Goal: Ask a question

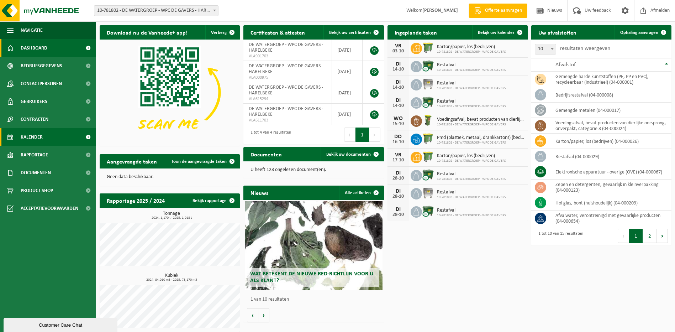
click at [61, 131] on link "Kalender" at bounding box center [48, 137] width 96 height 18
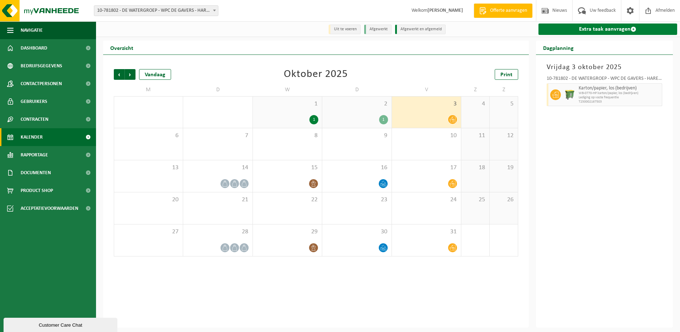
click at [626, 28] on link "Extra taak aanvragen" at bounding box center [608, 28] width 139 height 11
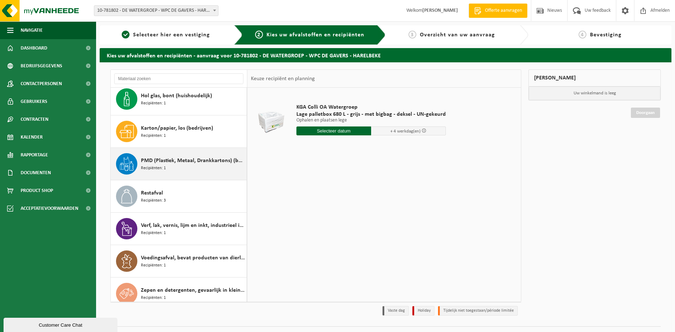
scroll to position [239, 0]
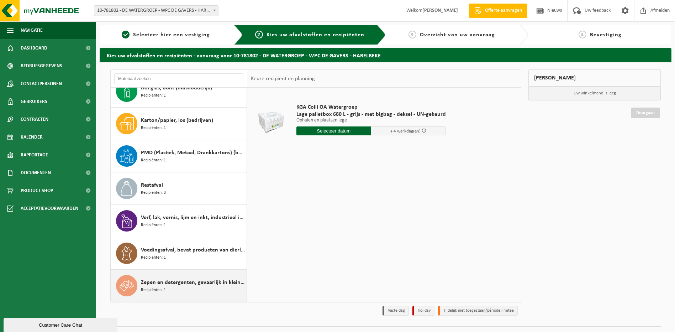
click at [158, 284] on span "Zepen en detergenten, gevaarlijk in kleinverpakking" at bounding box center [193, 282] width 104 height 9
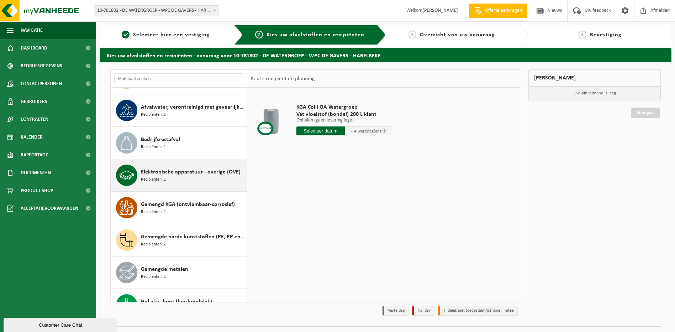
scroll to position [0, 0]
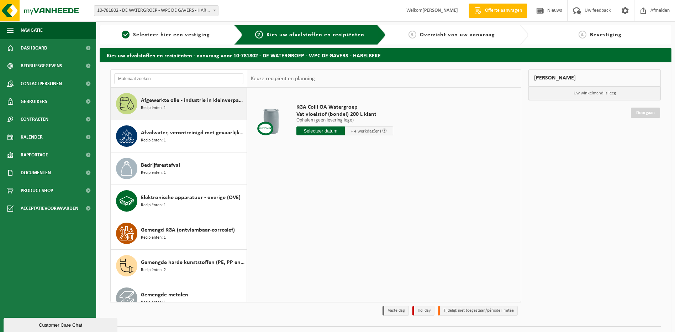
click at [186, 109] on div "Afgewerkte olie - industrie in kleinverpakking Recipiënten: 1" at bounding box center [193, 103] width 104 height 21
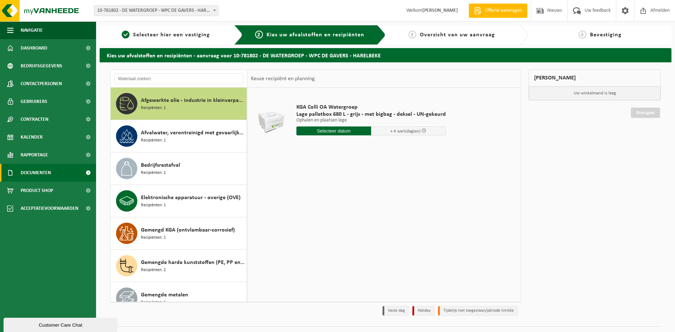
click at [49, 173] on span "Documenten" at bounding box center [36, 173] width 30 height 18
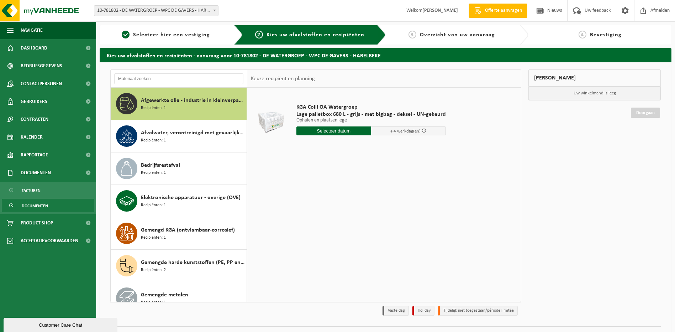
click at [38, 202] on span "Documenten" at bounding box center [35, 206] width 26 height 14
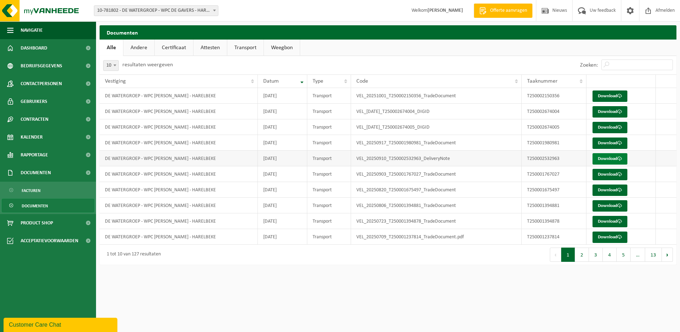
click at [611, 158] on link "Download" at bounding box center [610, 158] width 35 height 11
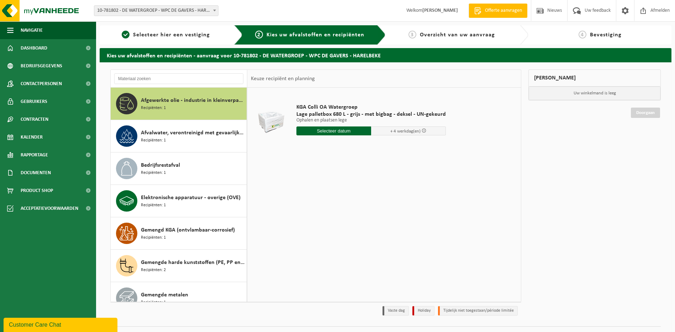
click at [43, 322] on div "Customer Care Chat" at bounding box center [60, 324] width 103 height 9
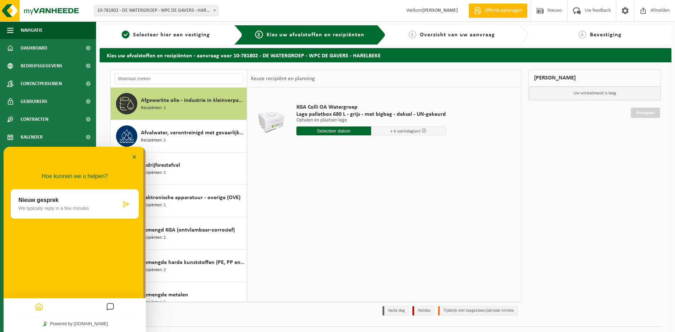
click at [74, 204] on div "Nieuw gesprek We typically reply in a few minutes" at bounding box center [70, 204] width 102 height 14
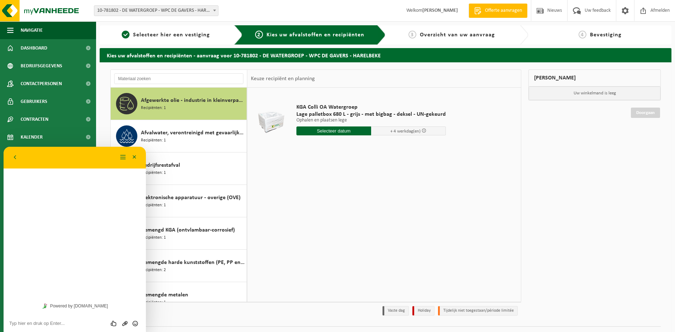
click at [50, 321] on textarea at bounding box center [74, 323] width 131 height 6
type textarea "Beste, ik heb een vraag ivm ophaling metalen vloeistofvat"
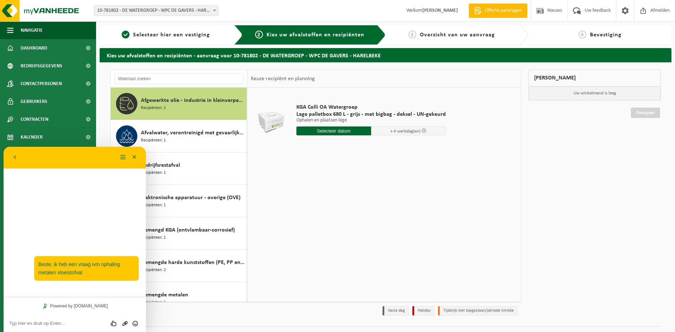
click at [54, 320] on textarea at bounding box center [74, 323] width 131 height 6
click at [55, 323] on textarea at bounding box center [74, 323] width 131 height 6
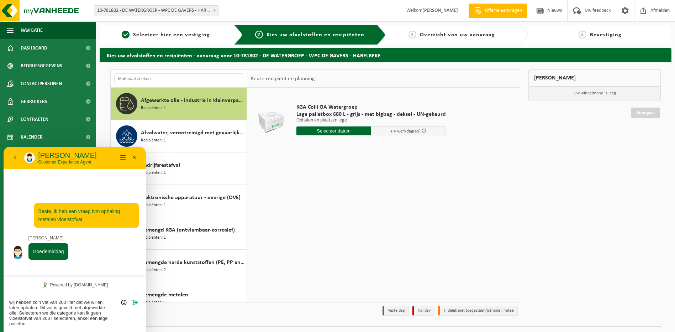
type textarea "wij hebben zo'n vat van 200 liter dat we willen laten ophalen. Dit vat is gevul…"
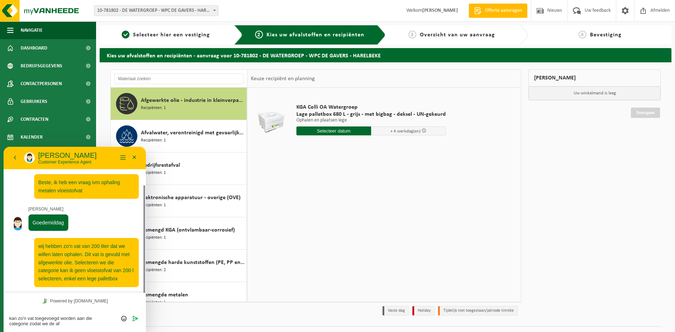
scroll to position [21, 0]
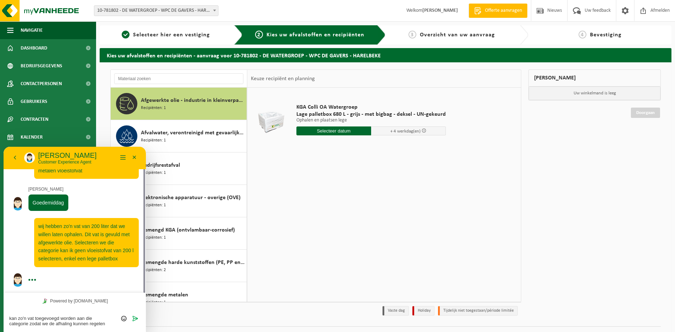
type textarea "kan zo'n vat toegevoegd worden aan die categorie zodat we de afhaling kunnen re…"
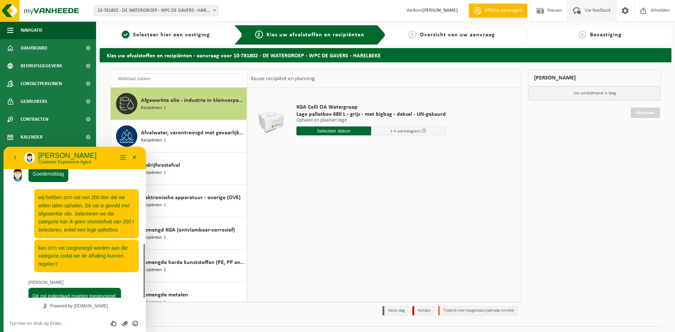
scroll to position [90, 0]
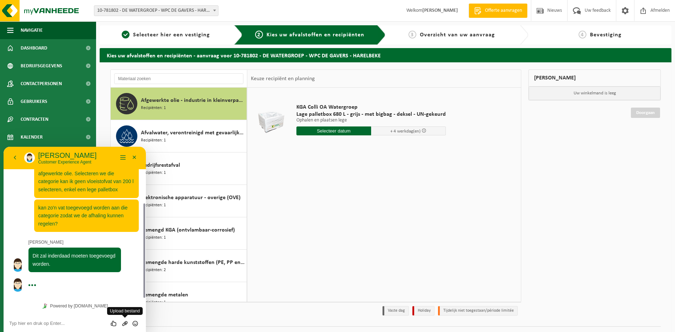
click at [123, 324] on icon "Group of buttons" at bounding box center [125, 323] width 6 height 6
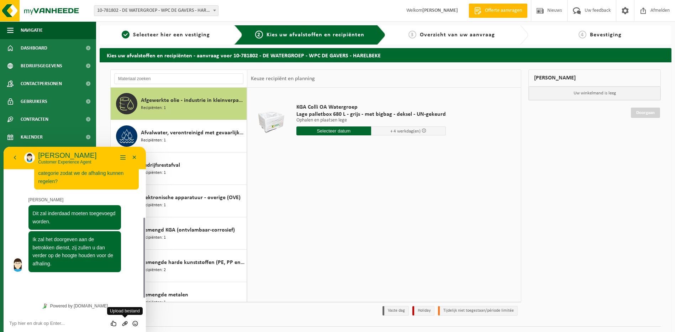
scroll to position [112, 0]
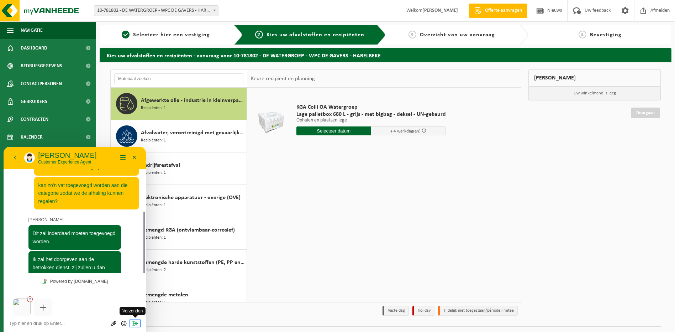
click at [132, 321] on icon "Verzenden" at bounding box center [135, 323] width 6 height 6
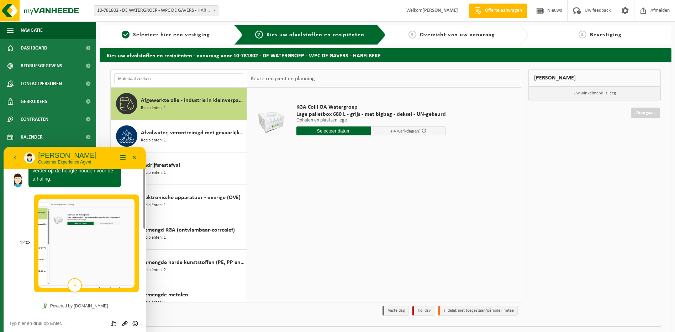
scroll to position [16, 0]
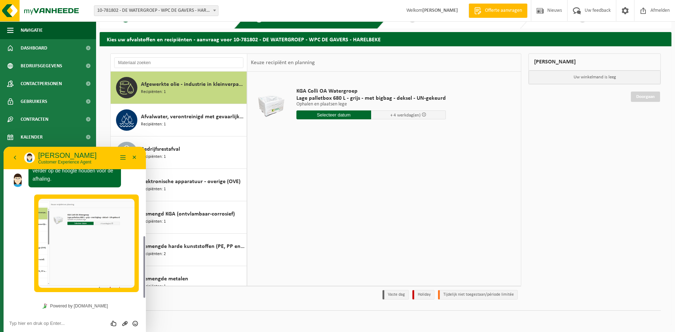
click at [65, 322] on textarea at bounding box center [74, 323] width 131 height 6
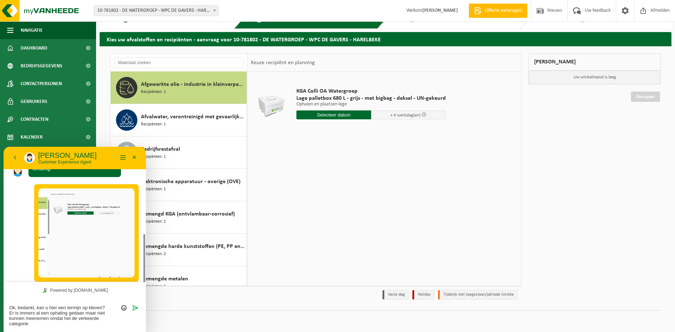
scroll to position [233, 0]
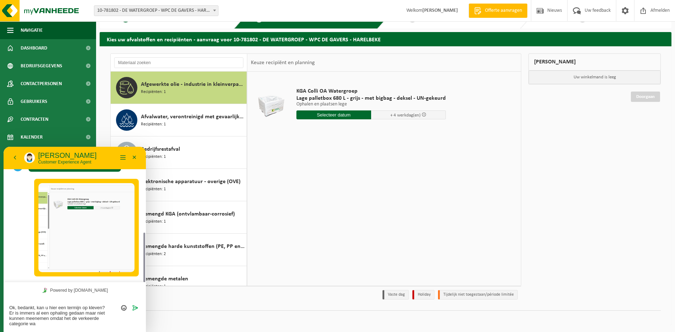
type textarea "Ok, bedankt, kan u hier een termijn op kleven? Er is immers al een ophaling ged…"
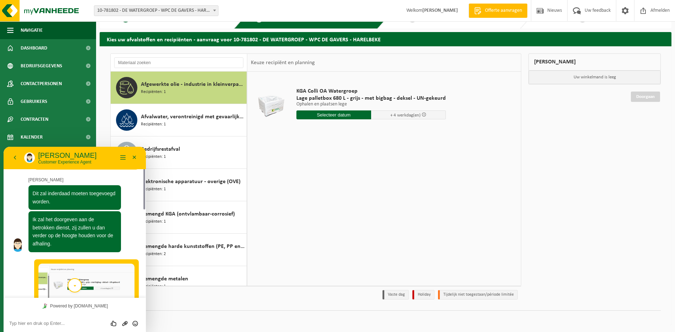
scroll to position [117, 0]
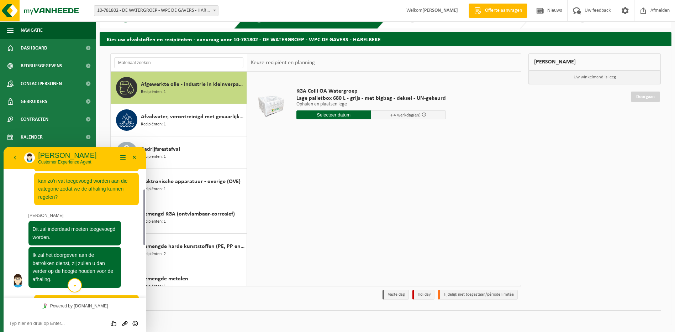
click at [78, 285] on button "scroll to bottom" at bounding box center [75, 285] width 14 height 14
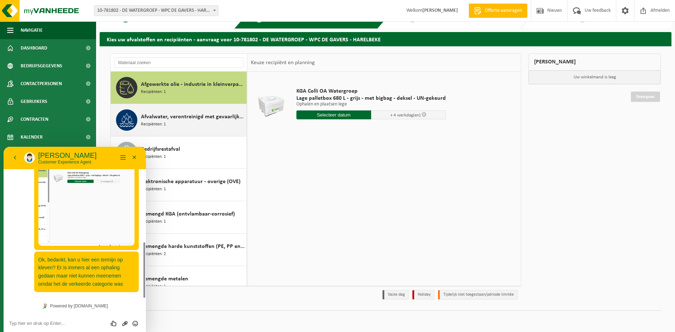
click at [194, 113] on span "Afvalwater, verontreinigd met gevaarlijke producten" at bounding box center [193, 116] width 104 height 9
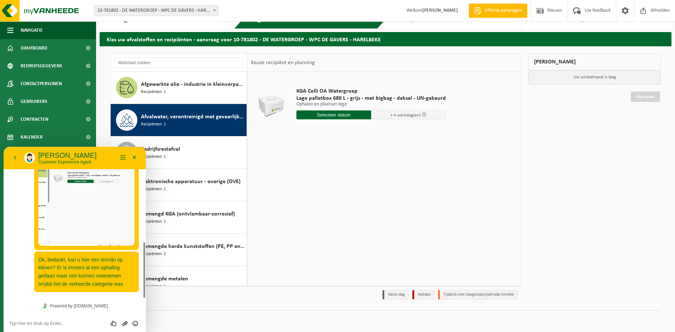
scroll to position [32, 0]
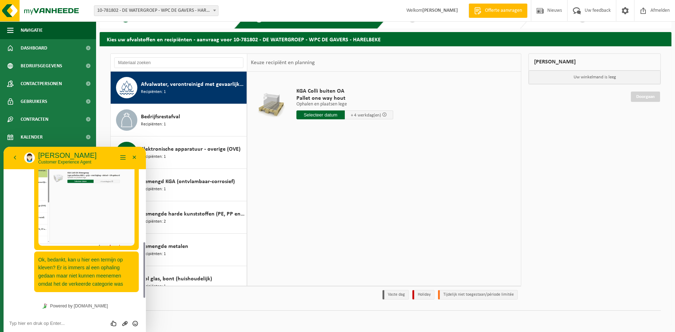
click at [192, 89] on div "Afvalwater, verontreinigd met gevaarlijke producten Recipiënten: 1" at bounding box center [193, 87] width 104 height 21
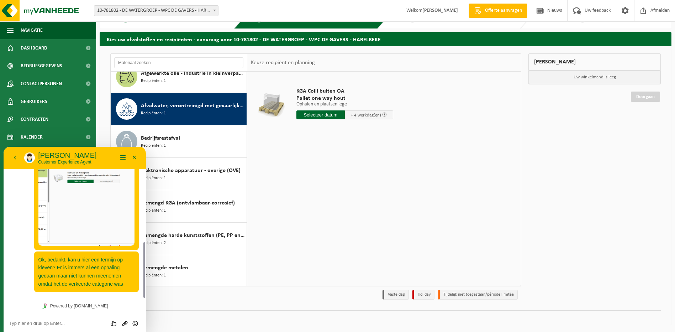
scroll to position [0, 0]
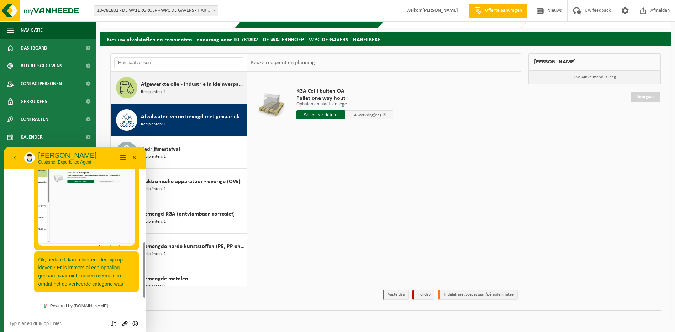
click at [175, 89] on div "Afgewerkte olie - industrie in kleinverpakking Recipiënten: 1" at bounding box center [193, 87] width 104 height 21
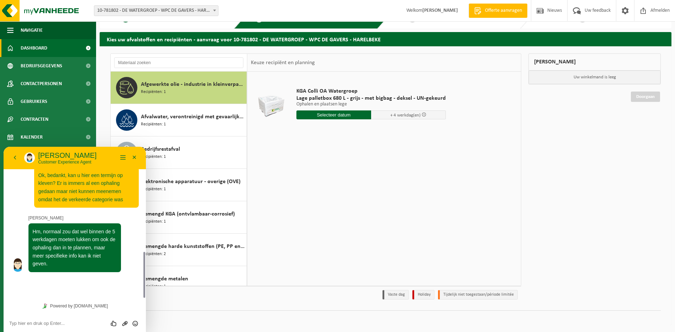
scroll to position [323, 0]
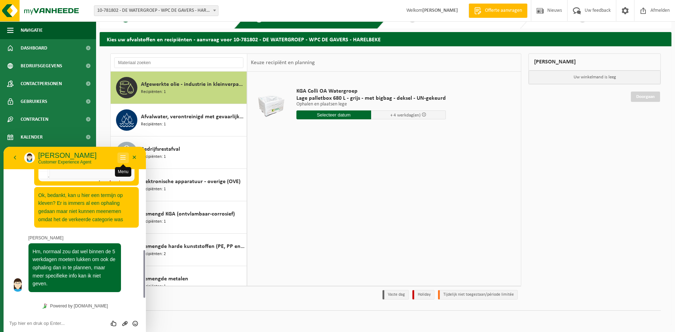
click at [123, 156] on button "Menu" at bounding box center [122, 157] width 11 height 11
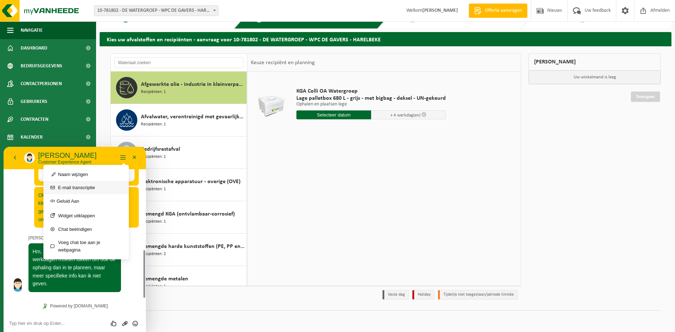
click at [87, 186] on button "E-mail transcriptie" at bounding box center [85, 187] width 85 height 13
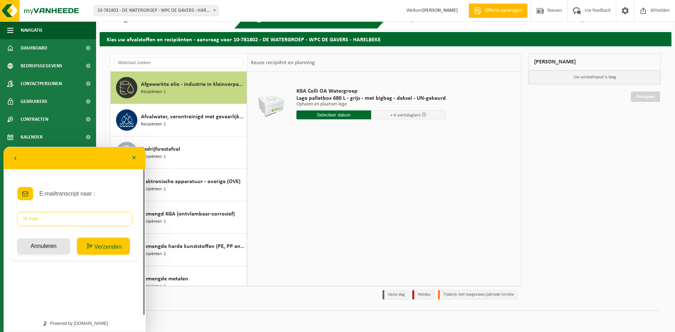
click at [47, 217] on input "* E-mail" at bounding box center [74, 219] width 115 height 14
type input "ian.martin@dewatergroep.be"
click at [117, 247] on button "Verzenden" at bounding box center [103, 245] width 53 height 17
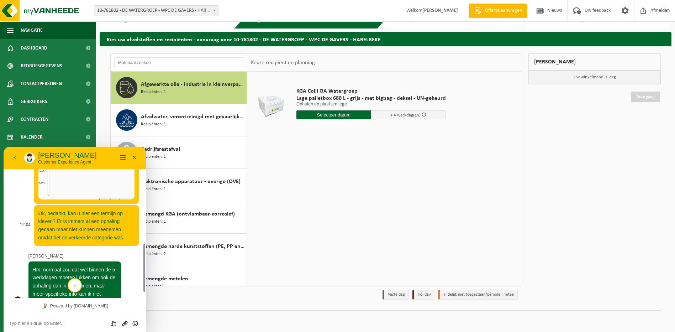
scroll to position [323, 0]
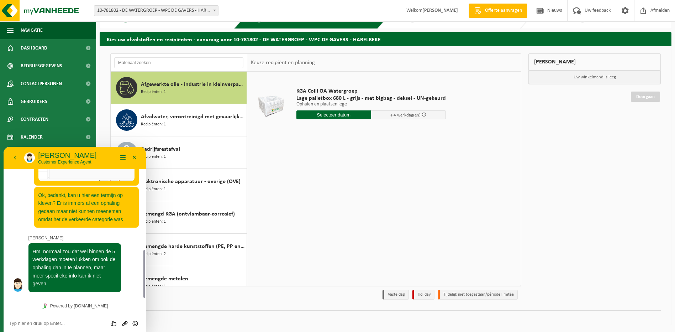
click at [63, 323] on textarea at bounding box center [74, 323] width 131 height 6
type textarea "Ok, bedankt"
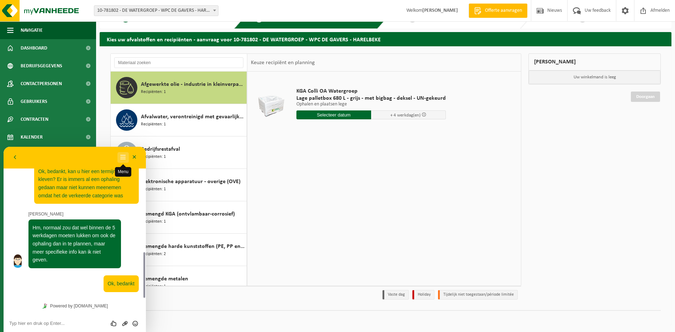
click at [122, 158] on button "Menu" at bounding box center [122, 157] width 11 height 11
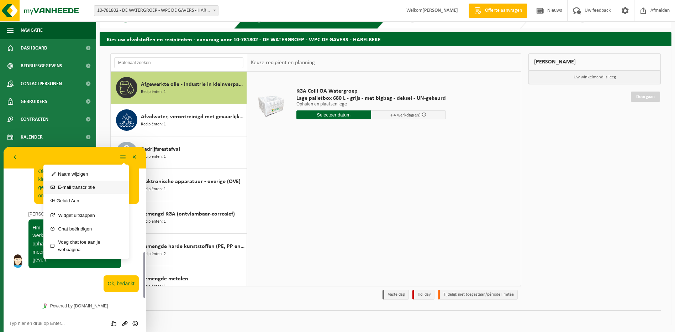
click at [93, 190] on button "E-mail transcriptie" at bounding box center [85, 186] width 85 height 13
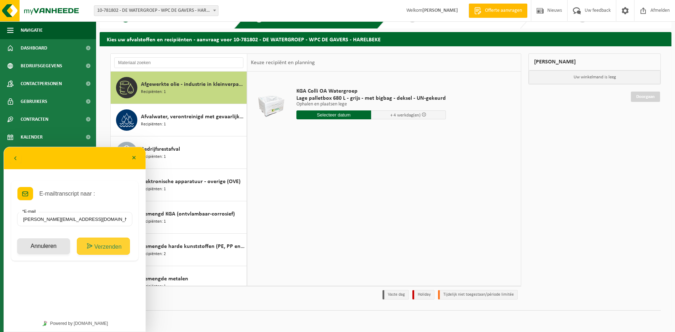
click at [111, 245] on button "Verzenden" at bounding box center [103, 245] width 53 height 17
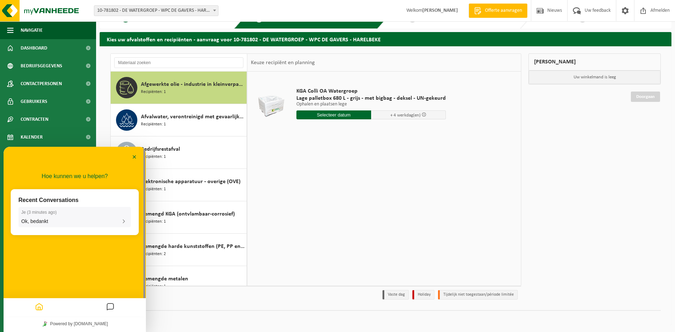
click at [119, 222] on div "Ok, bedankt" at bounding box center [74, 221] width 107 height 6
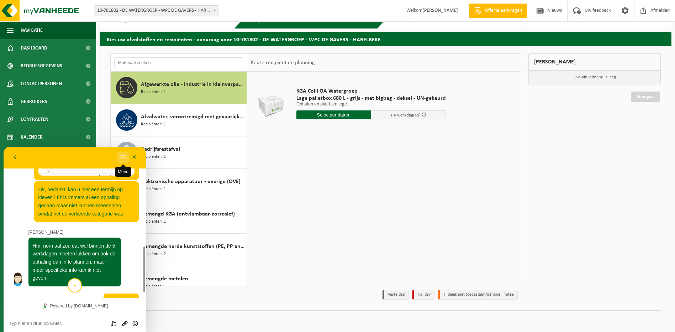
click at [122, 157] on button "Menu" at bounding box center [122, 157] width 11 height 11
